Goal: Information Seeking & Learning: Check status

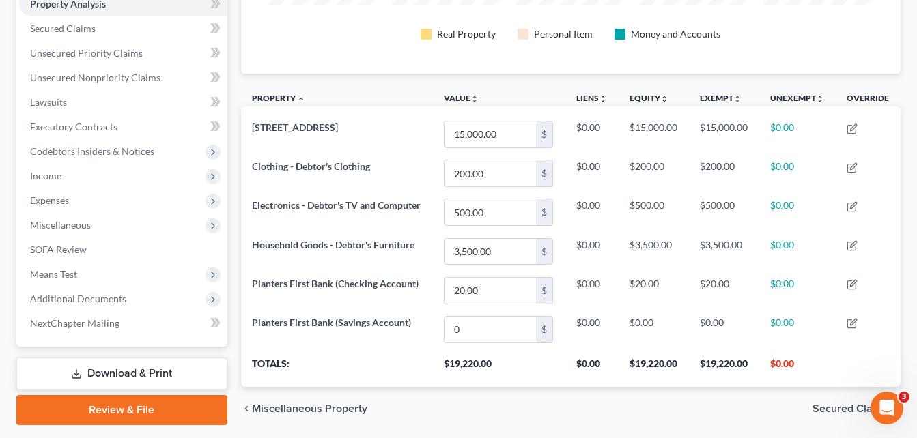
click at [235, 40] on div "Property Analysis Real Property Personal Item Money and Accounts Property unfol…" at bounding box center [570, 144] width 673 height 573
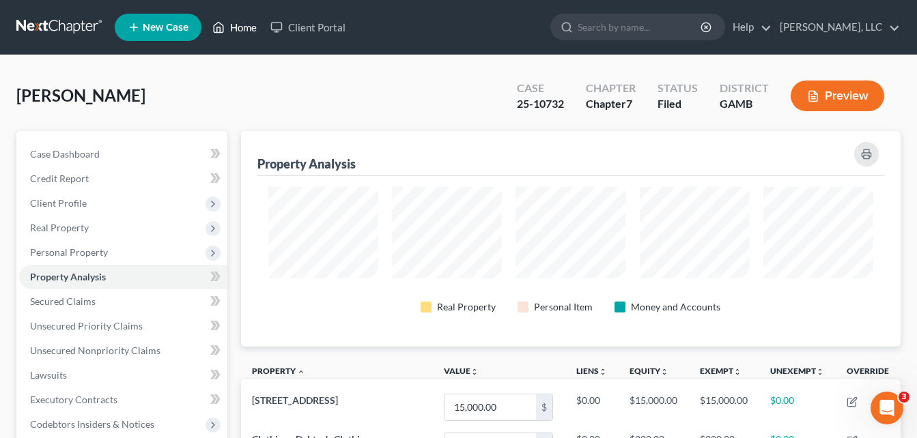
click at [234, 24] on link "Home" at bounding box center [234, 27] width 58 height 25
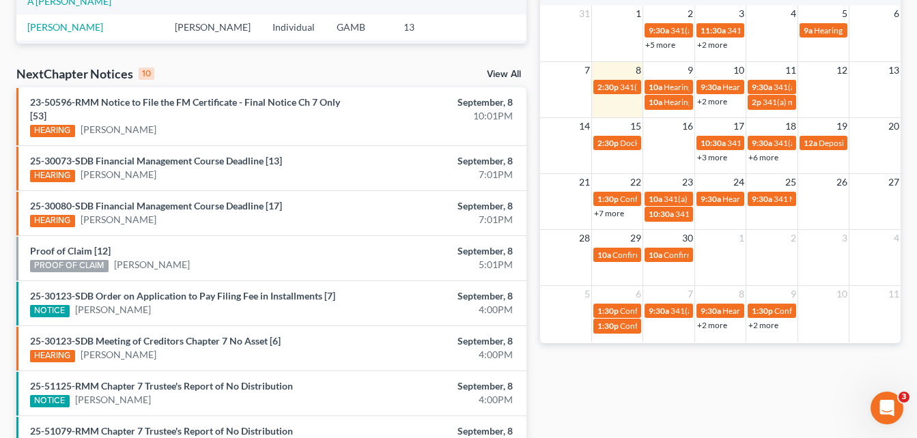
scroll to position [355, 0]
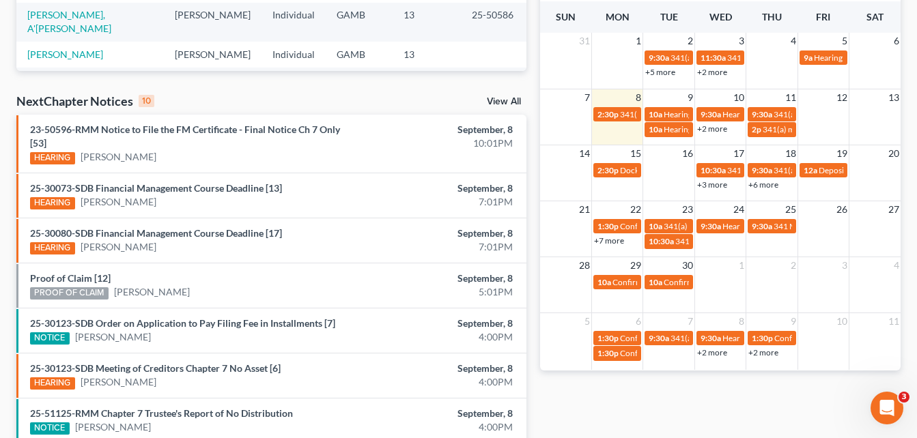
click at [713, 128] on link "+2 more" at bounding box center [712, 129] width 30 height 10
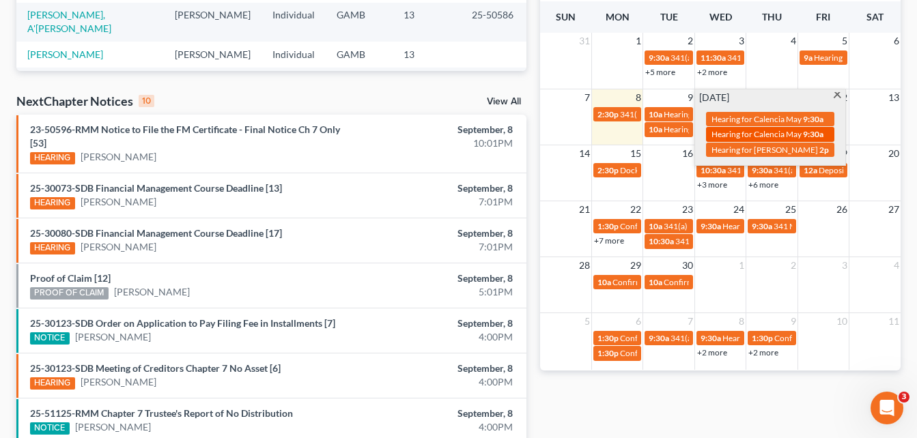
click at [751, 129] on span "Hearing for Calencia May" at bounding box center [756, 134] width 90 height 10
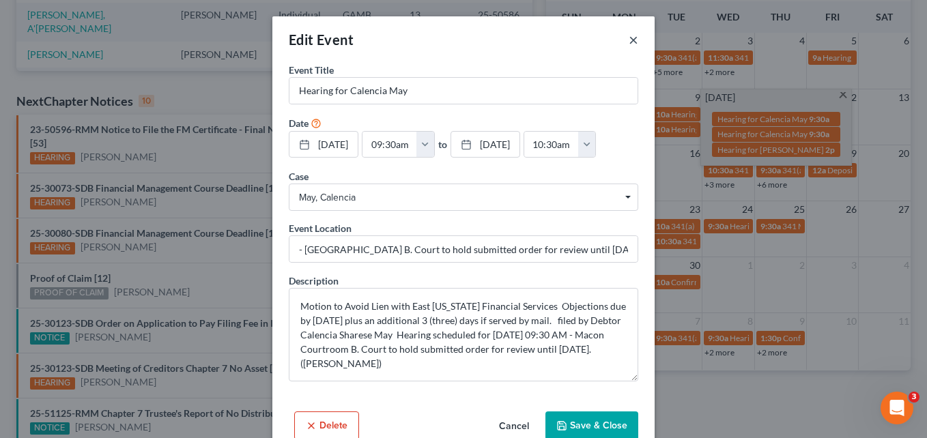
click at [630, 37] on button "×" at bounding box center [634, 39] width 10 height 16
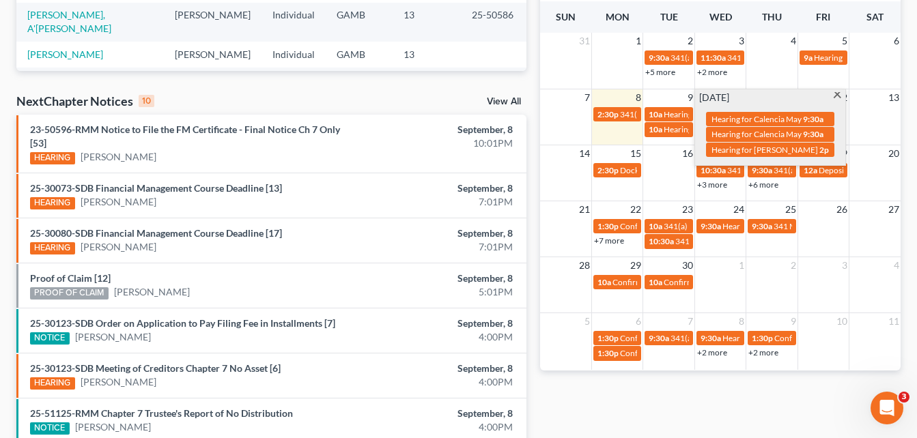
click at [617, 242] on link "+7 more" at bounding box center [609, 241] width 30 height 10
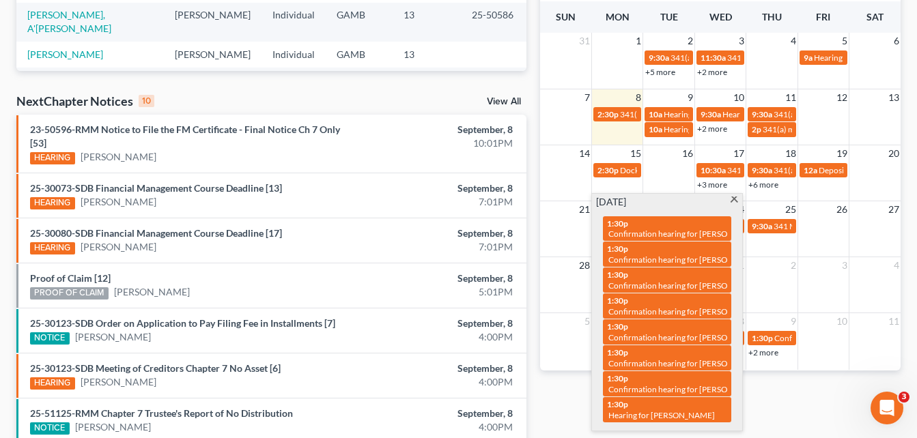
click at [720, 128] on link "+2 more" at bounding box center [712, 129] width 30 height 10
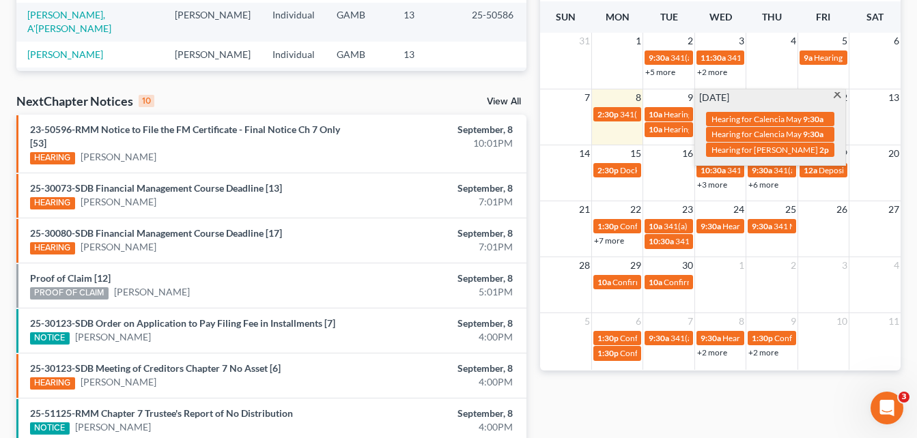
click at [837, 98] on span at bounding box center [837, 96] width 10 height 9
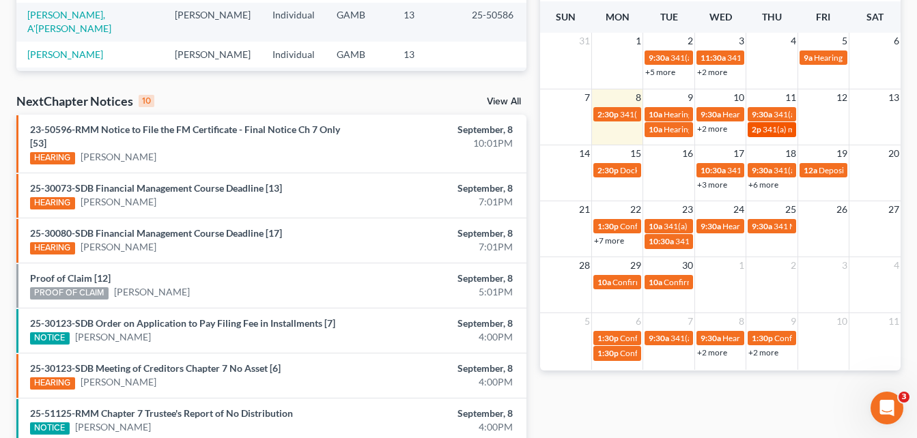
click at [763, 131] on span "341(a) meeting for [PERSON_NAME]" at bounding box center [829, 129] width 132 height 10
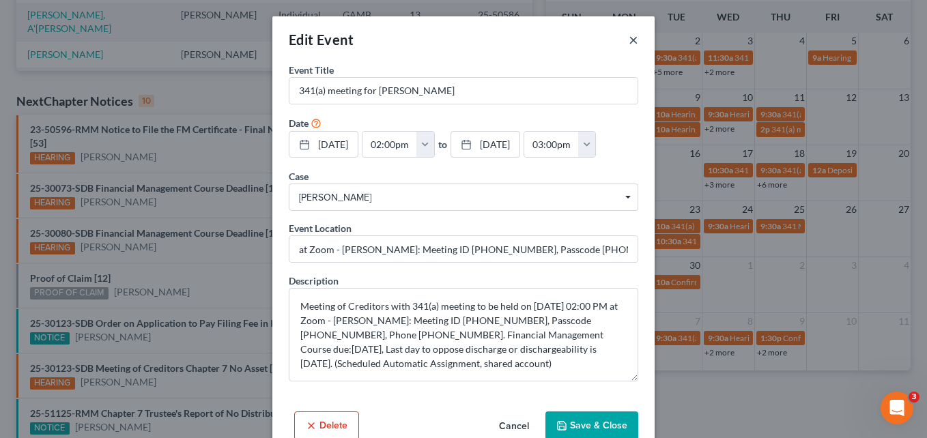
click at [629, 41] on button "×" at bounding box center [634, 39] width 10 height 16
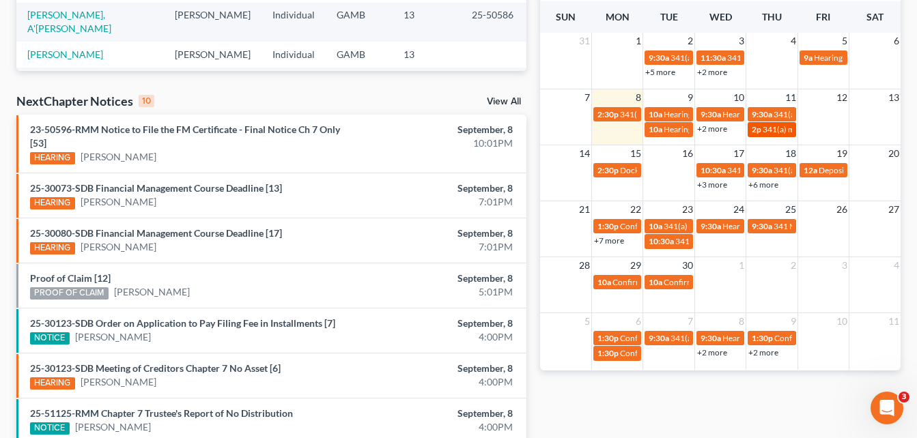
click at [769, 130] on span "341(a) meeting for [PERSON_NAME]" at bounding box center [829, 129] width 132 height 10
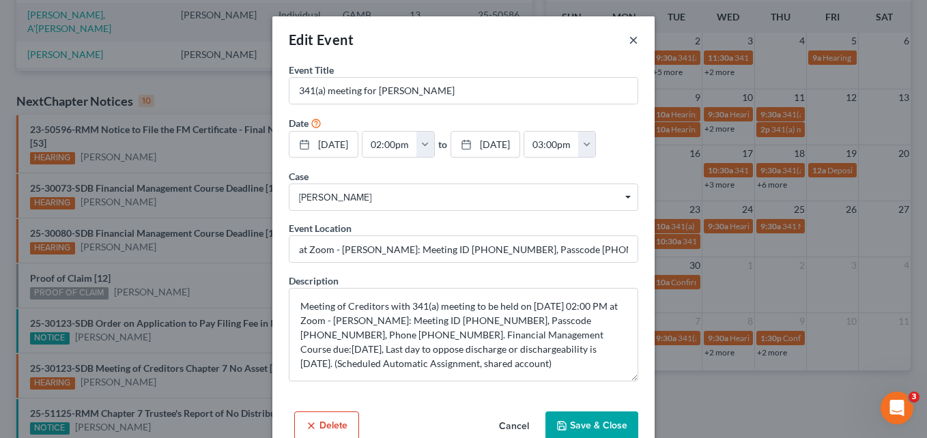
click at [631, 40] on button "×" at bounding box center [634, 39] width 10 height 16
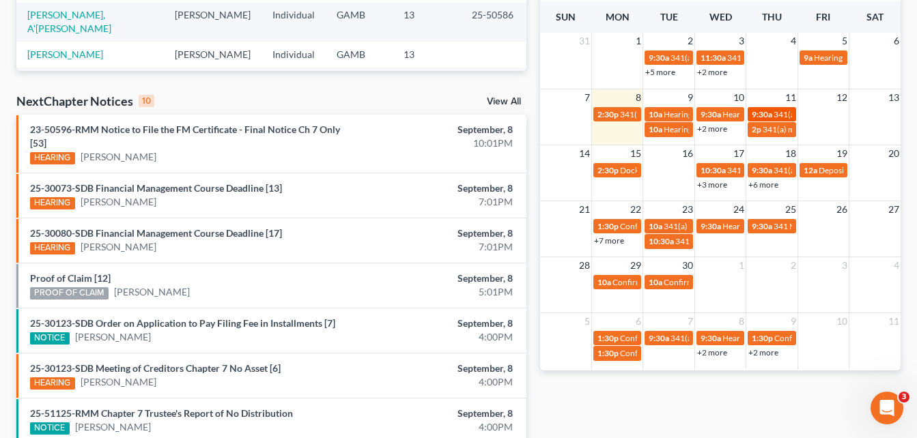
click at [768, 116] on span "9:30a" at bounding box center [762, 114] width 20 height 10
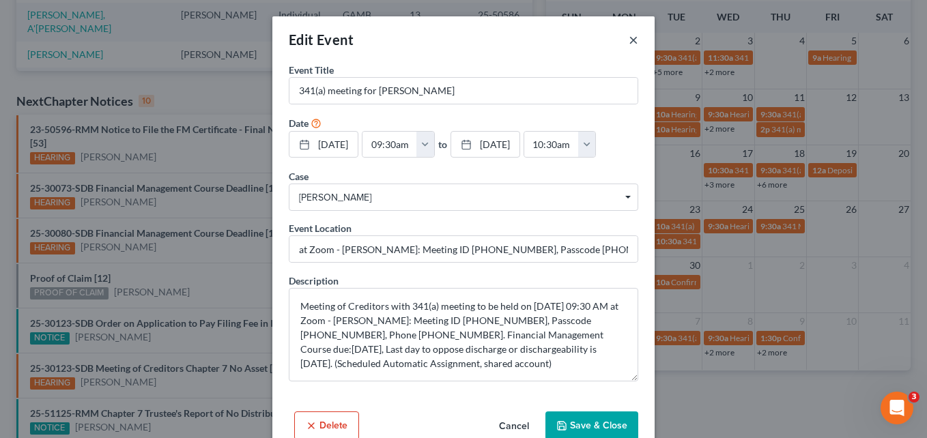
click at [629, 39] on button "×" at bounding box center [634, 39] width 10 height 16
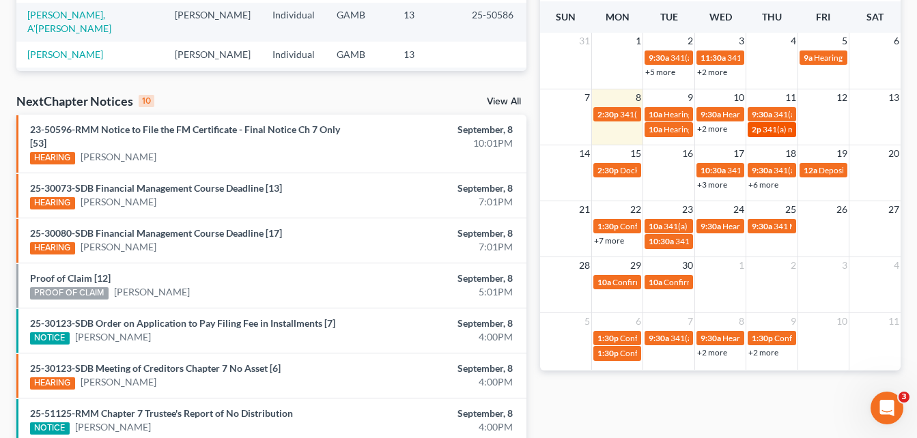
click at [785, 135] on link "2p 341(a) meeting for [PERSON_NAME]" at bounding box center [772, 129] width 48 height 14
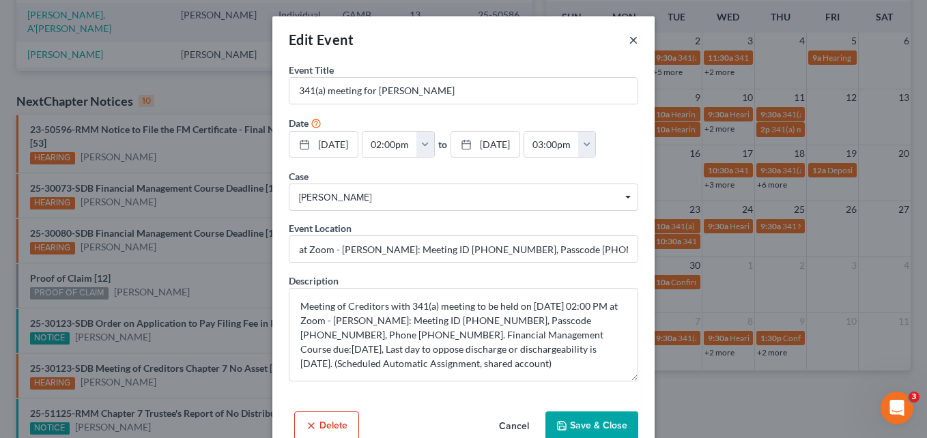
click at [629, 38] on button "×" at bounding box center [634, 39] width 10 height 16
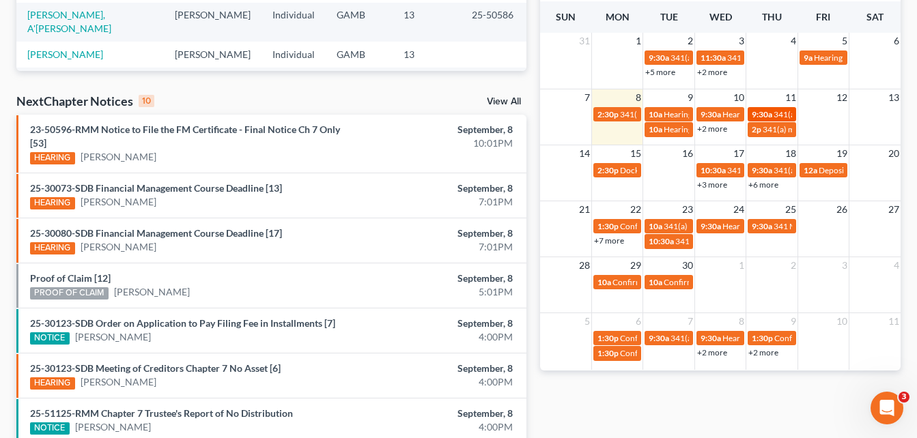
click at [771, 114] on span "9:30a" at bounding box center [762, 114] width 20 height 10
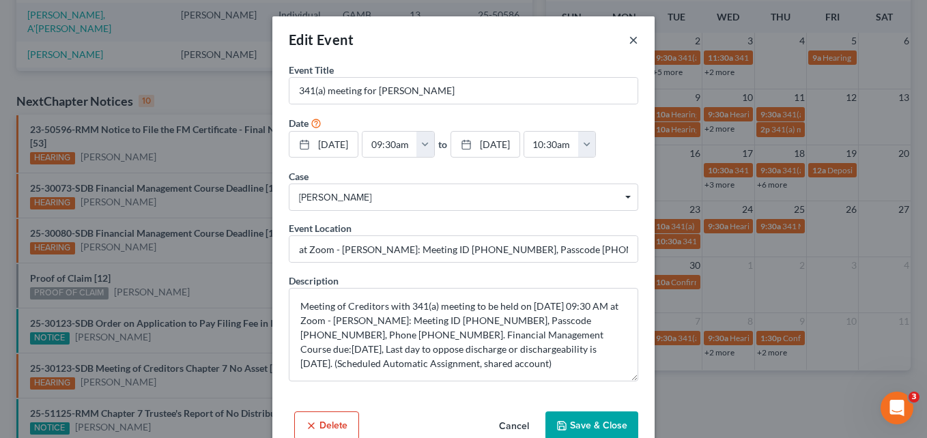
click at [629, 43] on button "×" at bounding box center [634, 39] width 10 height 16
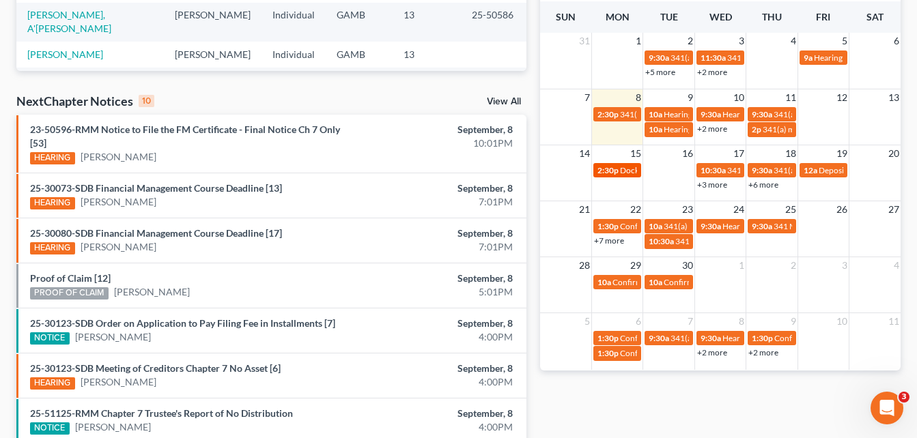
click at [610, 175] on span "2:30p" at bounding box center [607, 170] width 21 height 10
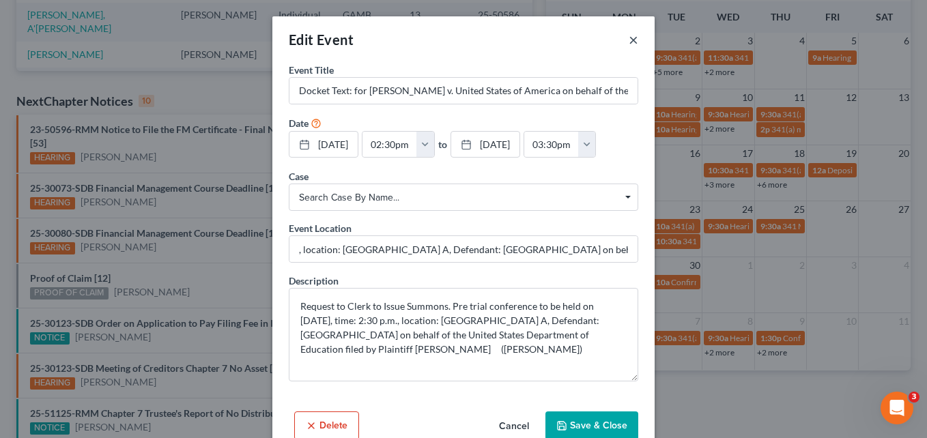
click at [629, 43] on button "×" at bounding box center [634, 39] width 10 height 16
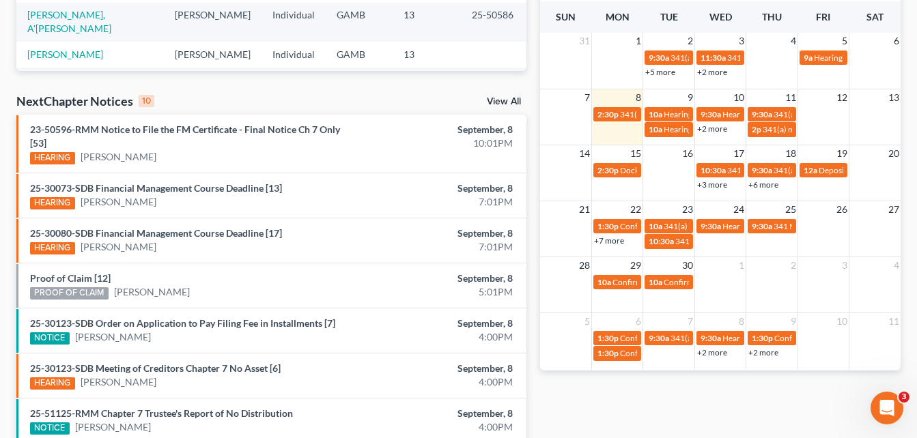
click at [7, 88] on div "Recent Cases 15 View All Name unfold_more expand_more expand_less Attorney unfo…" at bounding box center [458, 158] width 917 height 916
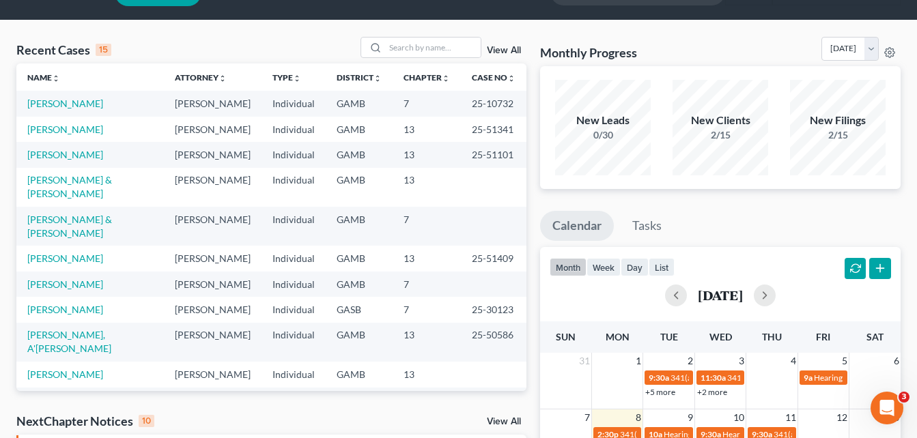
scroll to position [0, 0]
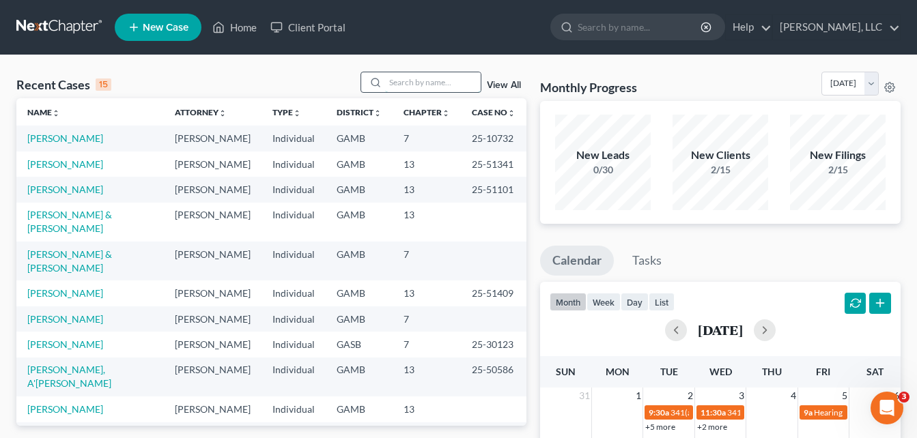
click at [409, 85] on input "search" at bounding box center [433, 82] width 96 height 20
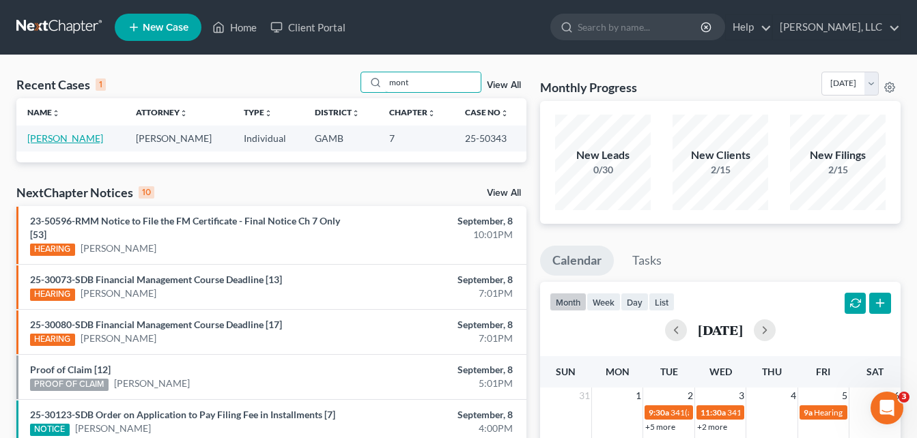
type input "mont"
click at [64, 138] on link "[PERSON_NAME]" at bounding box center [65, 138] width 76 height 12
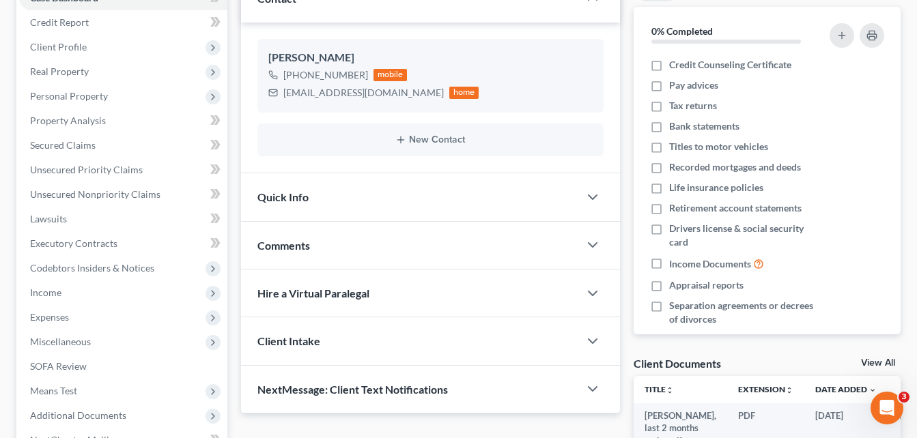
scroll to position [137, 0]
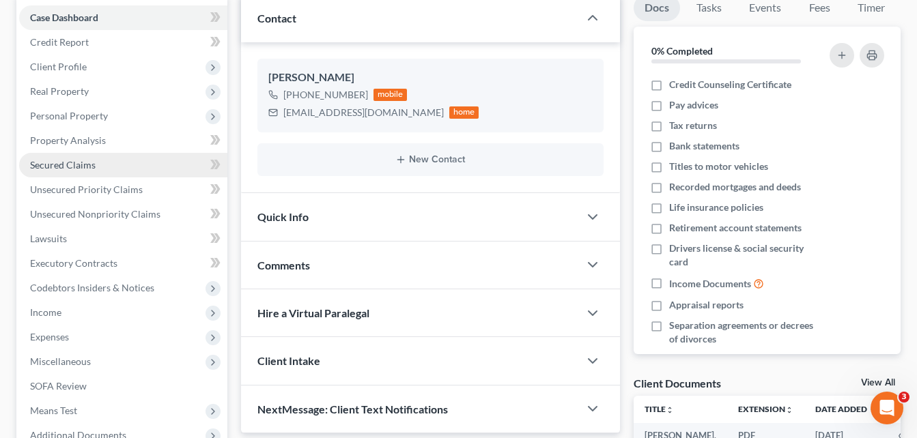
click at [68, 160] on span "Secured Claims" at bounding box center [63, 165] width 66 height 12
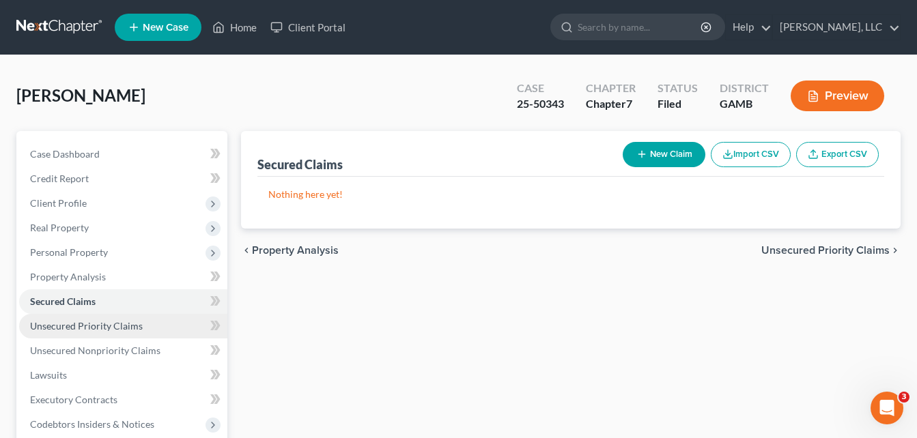
click at [61, 322] on span "Unsecured Priority Claims" at bounding box center [86, 326] width 113 height 12
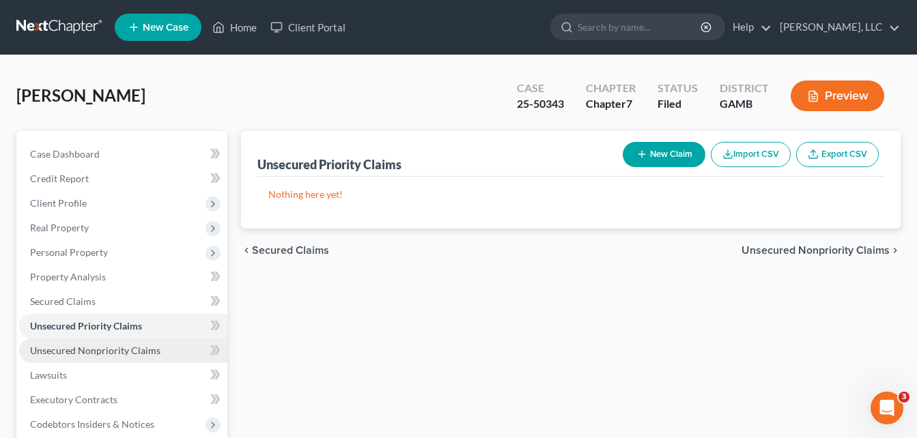
click at [66, 347] on span "Unsecured Nonpriority Claims" at bounding box center [95, 351] width 130 height 12
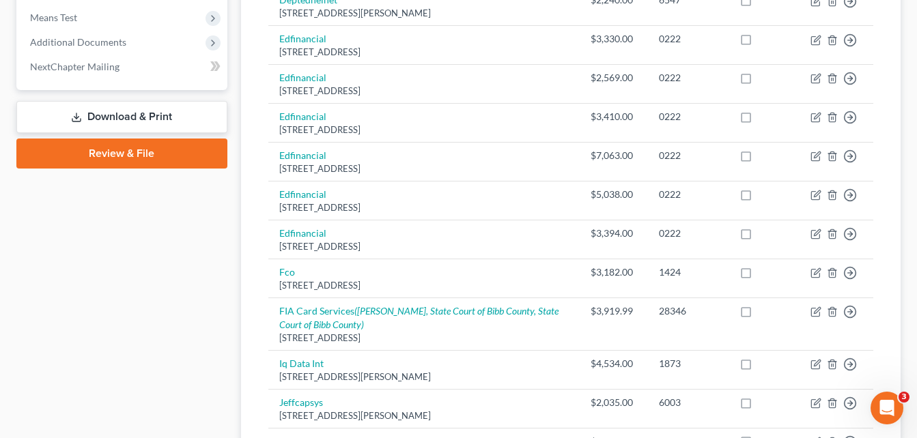
scroll to position [546, 0]
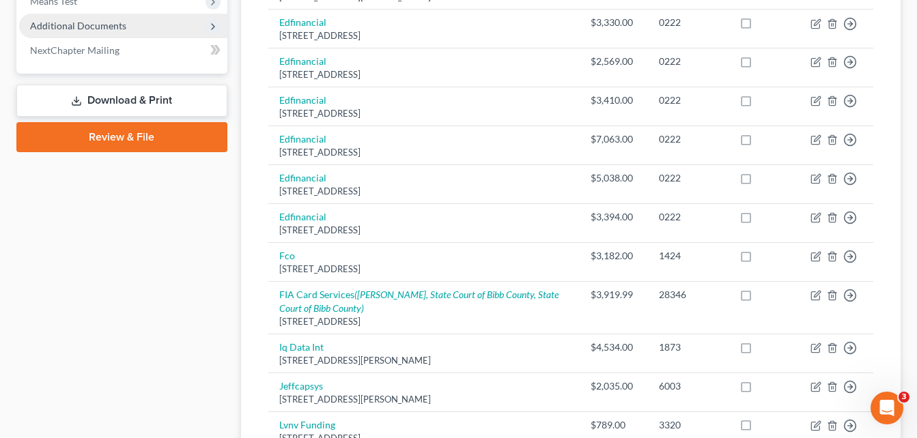
click at [66, 29] on span "Additional Documents" at bounding box center [78, 26] width 96 height 12
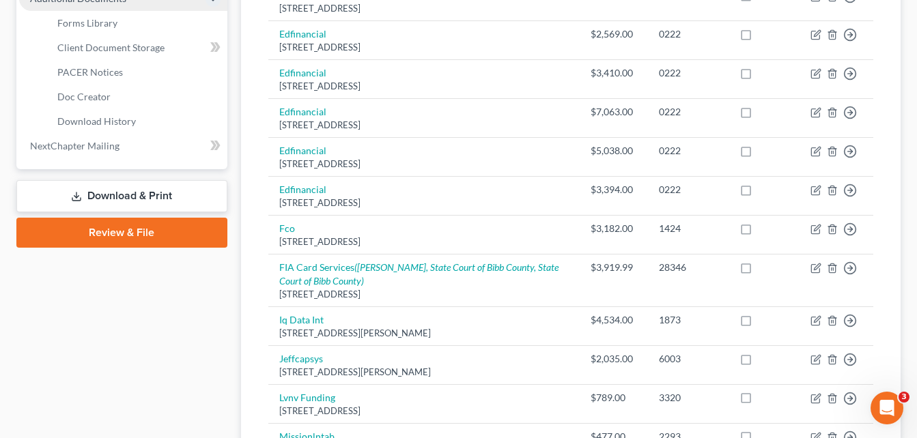
scroll to position [601, 0]
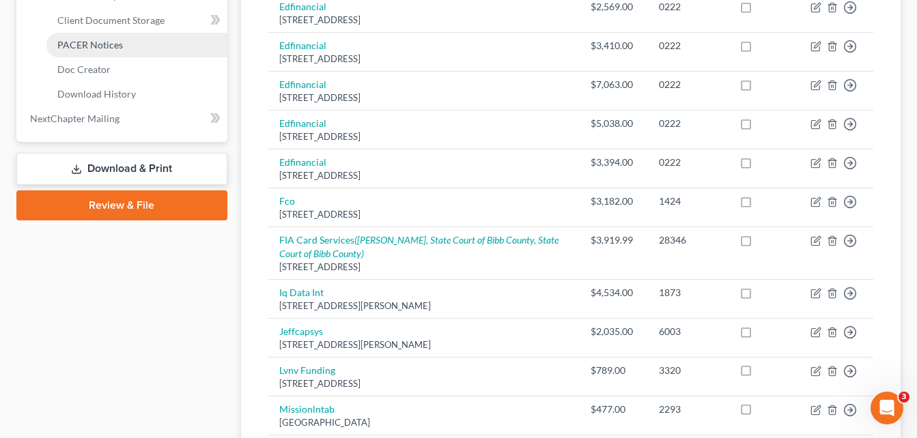
click at [85, 50] on span "PACER Notices" at bounding box center [90, 45] width 66 height 12
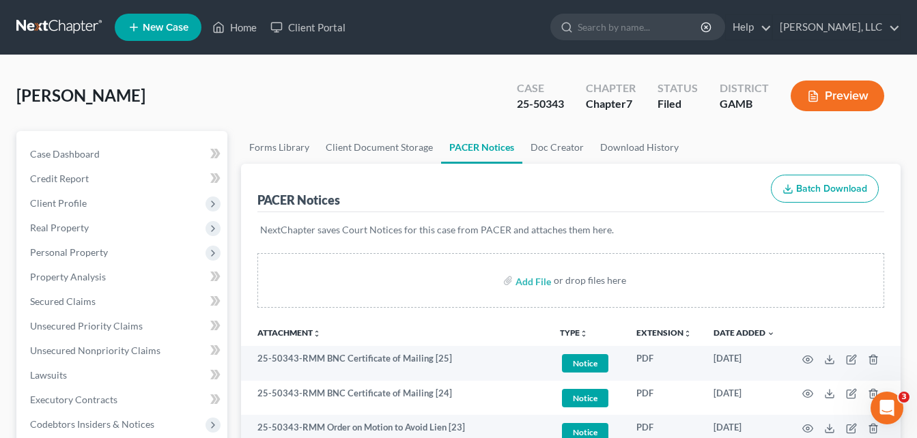
click at [238, 100] on div "[GEOGRAPHIC_DATA][PERSON_NAME] Upgraded Case 25-50343 Chapter Chapter 7 Status …" at bounding box center [458, 101] width 884 height 59
click at [246, 24] on link "Home" at bounding box center [234, 27] width 58 height 25
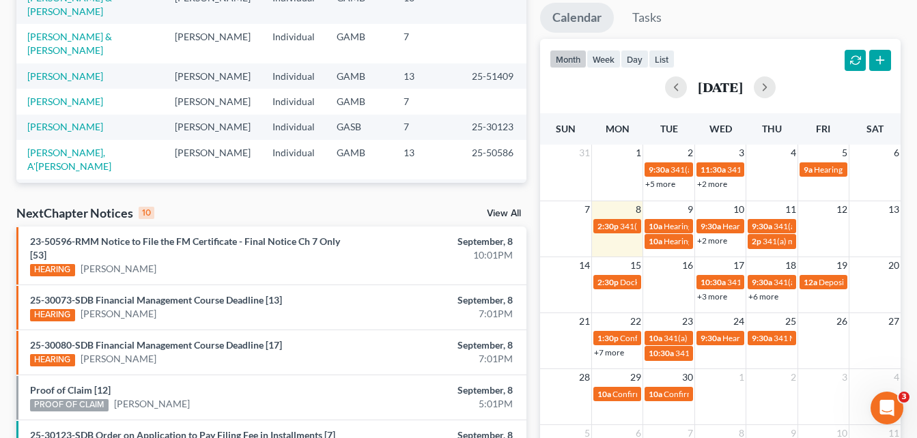
scroll to position [382, 0]
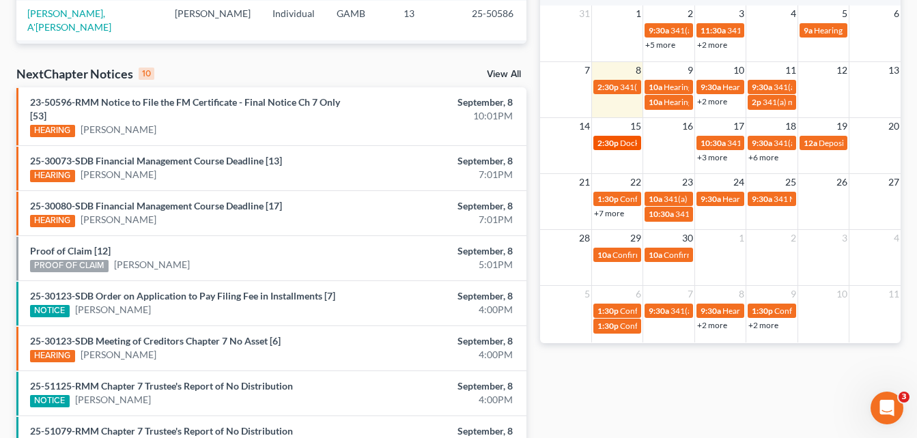
click at [627, 147] on span "Docket Text: for [PERSON_NAME] v. United States of America on behalf of the Uni…" at bounding box center [773, 143] width 306 height 10
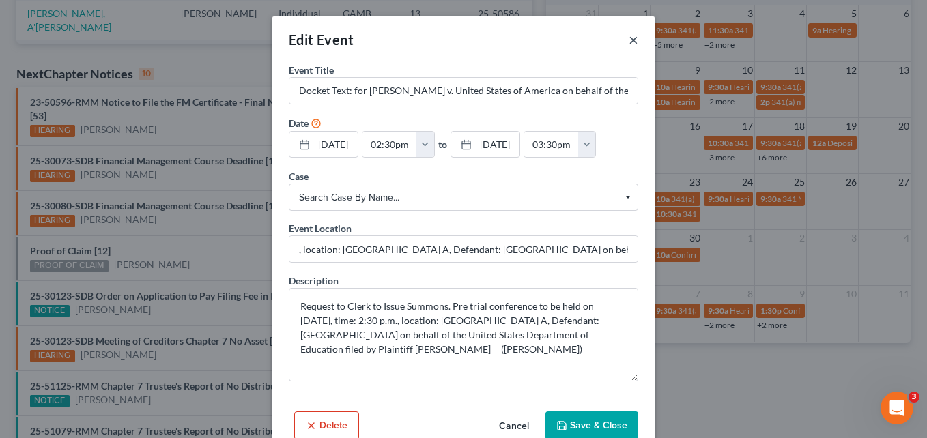
click at [629, 42] on button "×" at bounding box center [634, 39] width 10 height 16
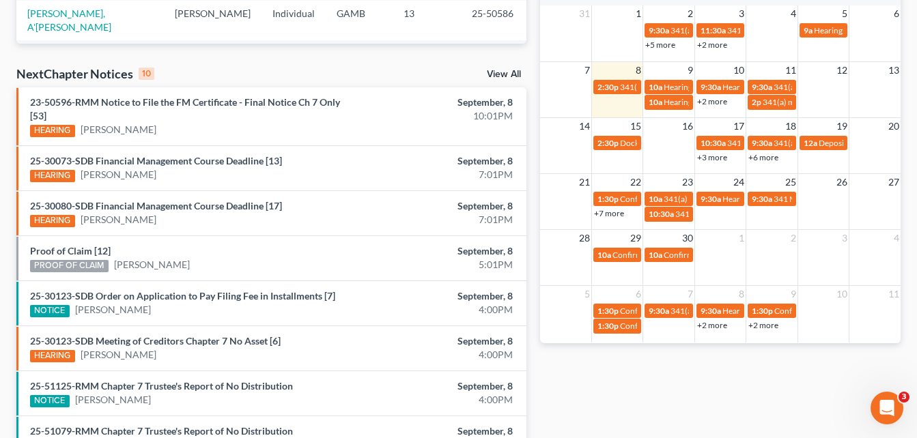
click at [710, 158] on link "+3 more" at bounding box center [712, 157] width 30 height 10
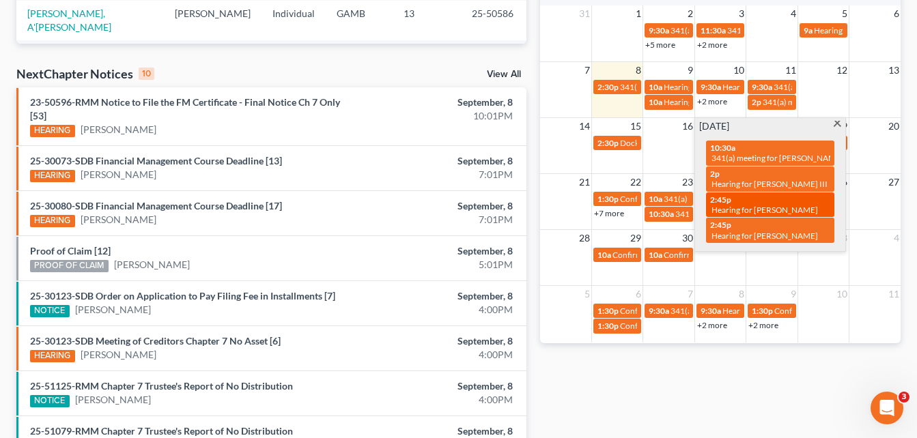
click at [778, 205] on span "Hearing for [PERSON_NAME]" at bounding box center [764, 210] width 106 height 10
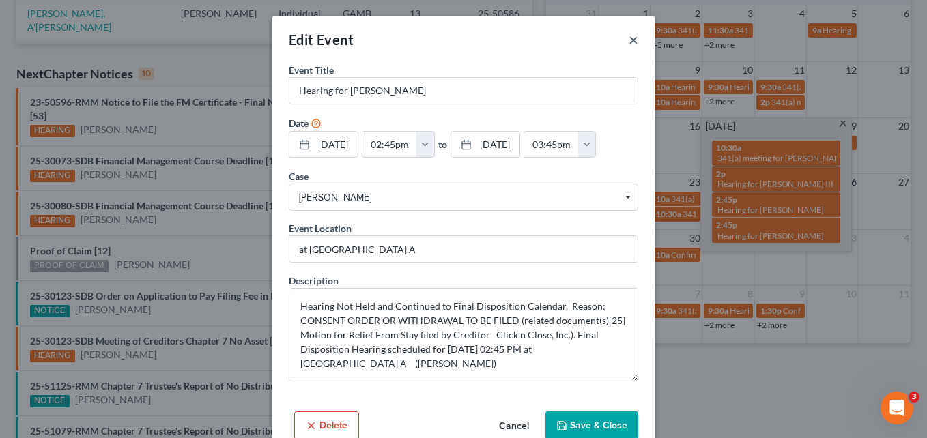
click at [629, 41] on button "×" at bounding box center [634, 39] width 10 height 16
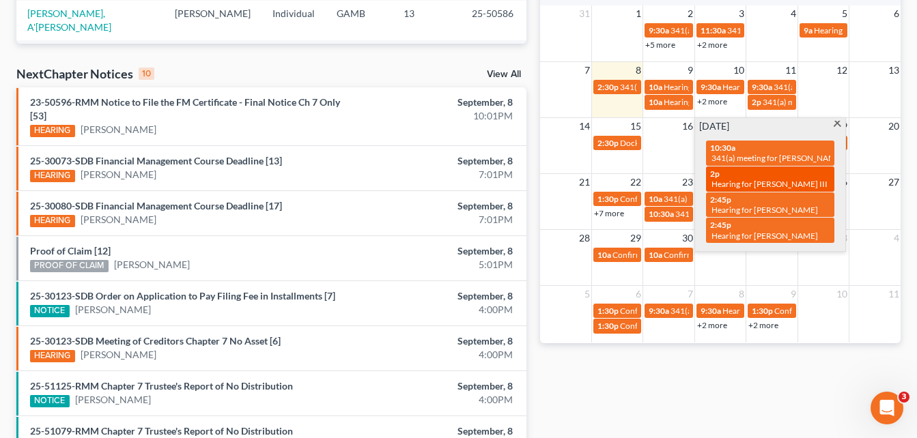
click at [757, 186] on span "Hearing for [PERSON_NAME] III" at bounding box center [769, 184] width 116 height 10
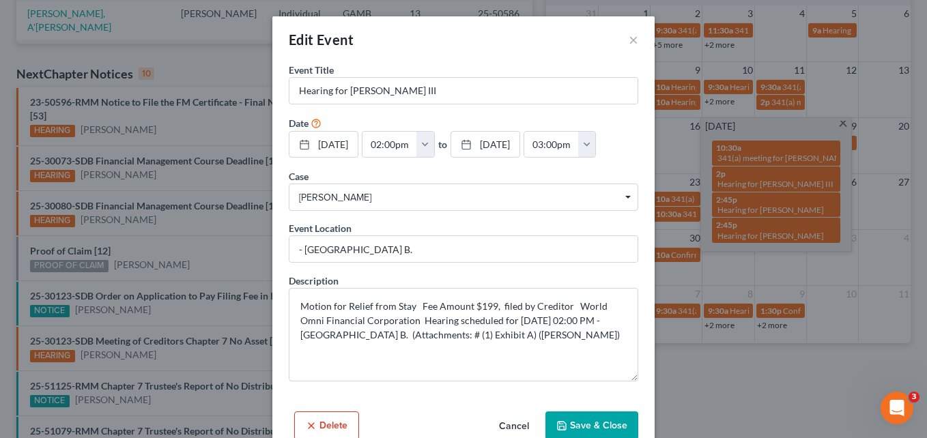
click at [621, 38] on div "Edit Event ×" at bounding box center [463, 39] width 382 height 46
click at [629, 40] on button "×" at bounding box center [634, 39] width 10 height 16
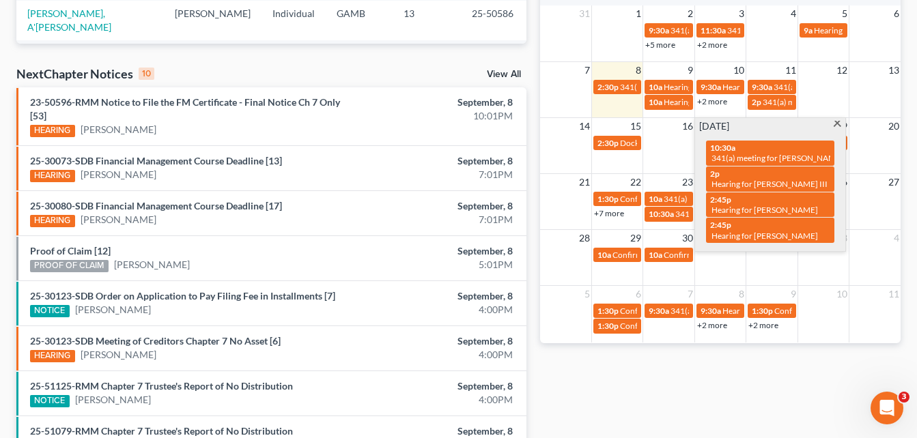
click at [836, 124] on span at bounding box center [837, 125] width 10 height 9
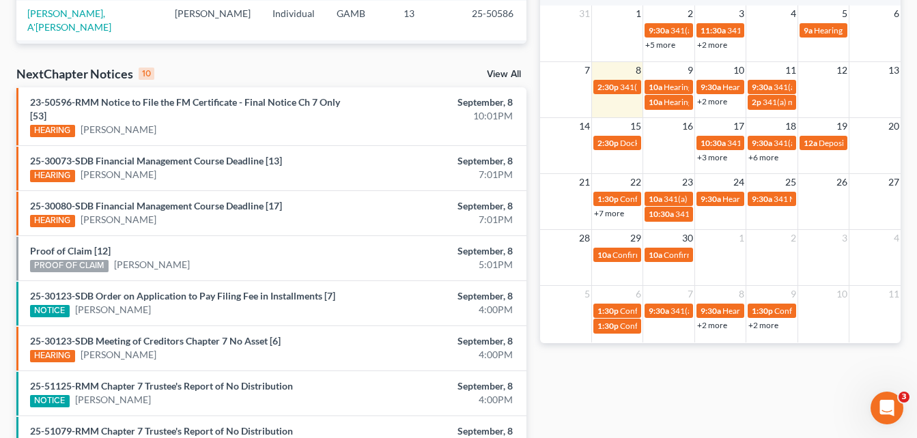
click at [773, 156] on link "+6 more" at bounding box center [763, 157] width 30 height 10
